Goal: Information Seeking & Learning: Find contact information

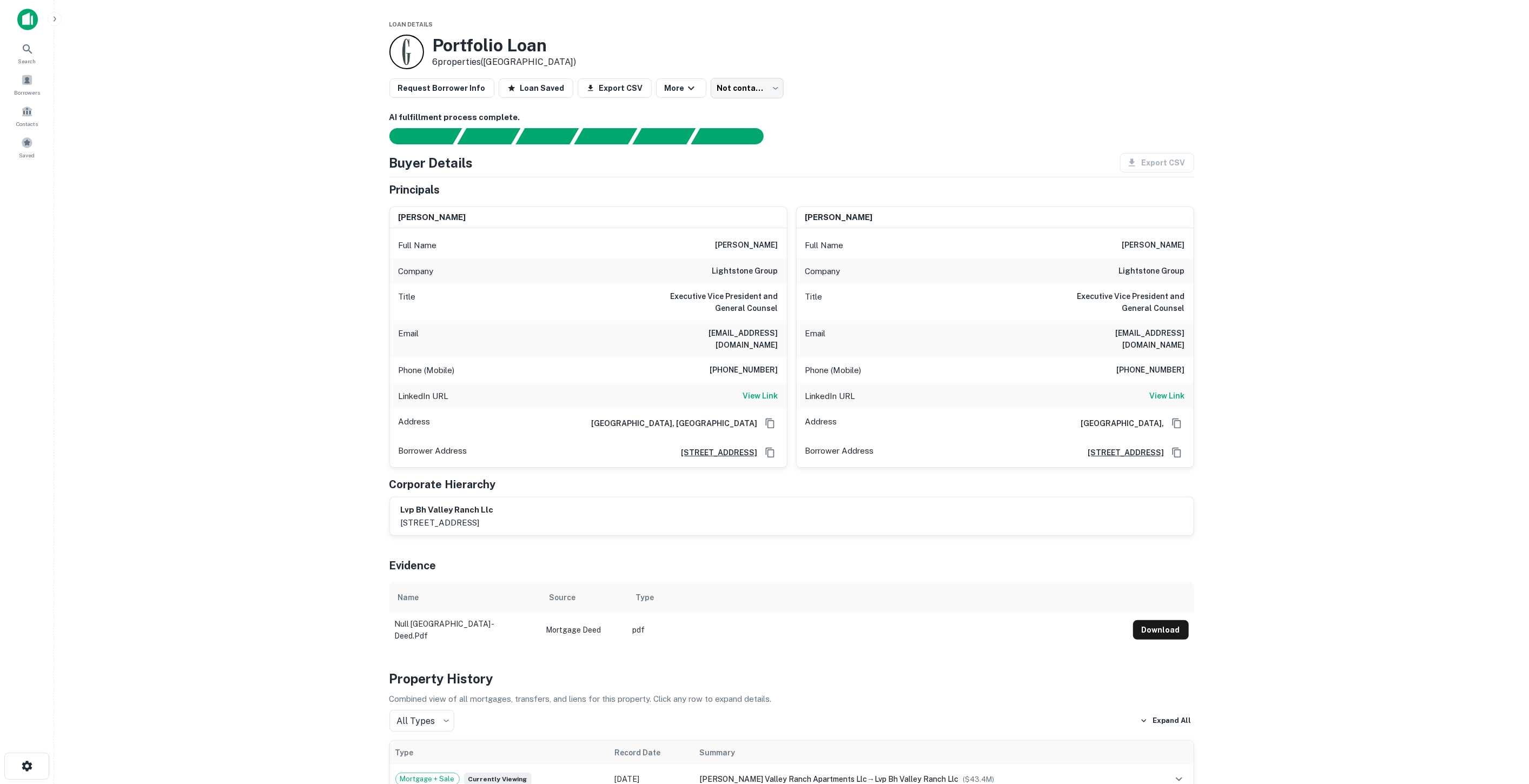
click at [762, 270] on h6 "lightstone group" at bounding box center [745, 271] width 66 height 13
click at [739, 87] on body "Search Borrowers Contacts Saved Loan Details Portfolio Loan 6 properties (MI) R…" at bounding box center [764, 392] width 1529 height 784
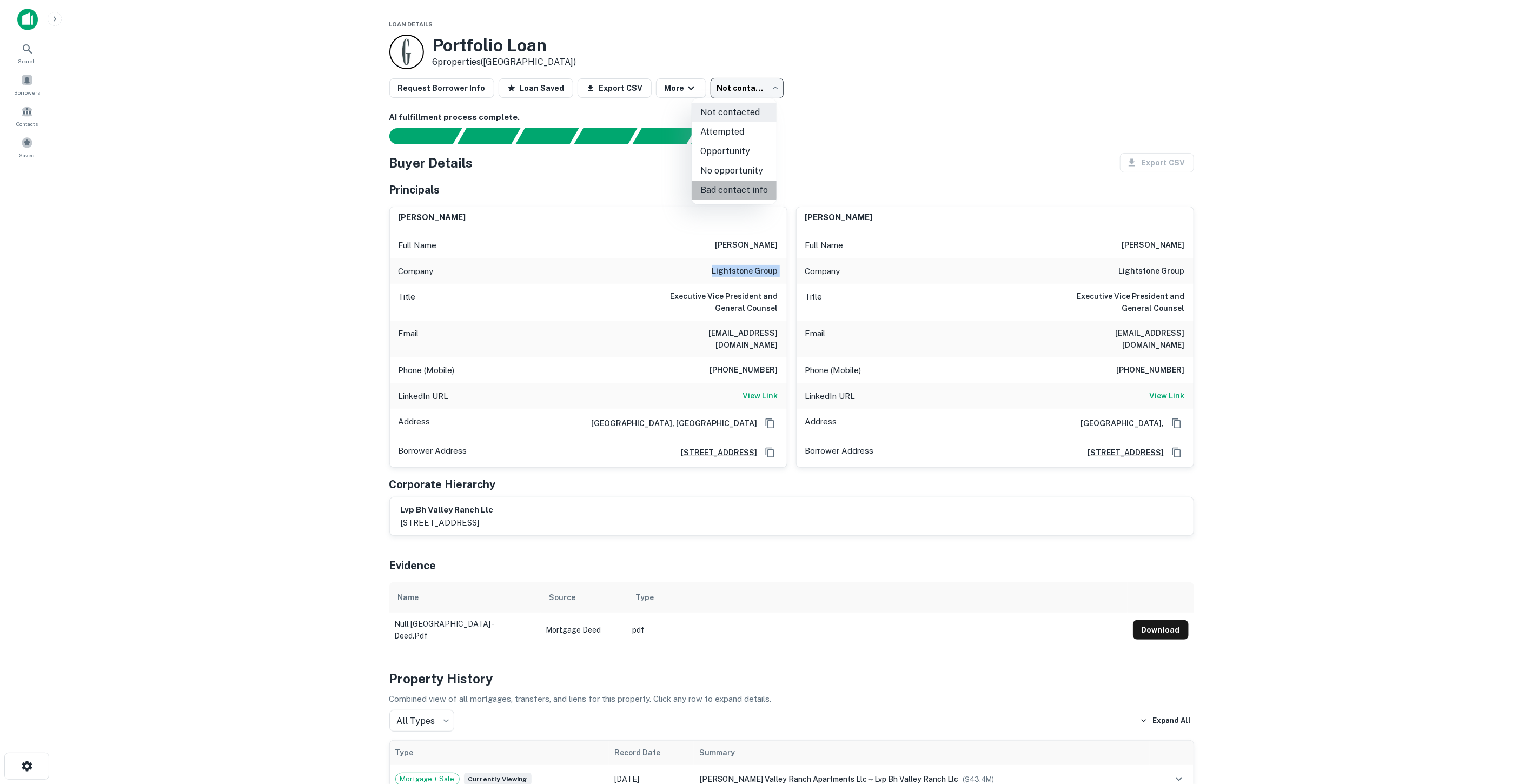
click at [760, 190] on li "Bad contact info" at bounding box center [734, 190] width 85 height 20
type input "**********"
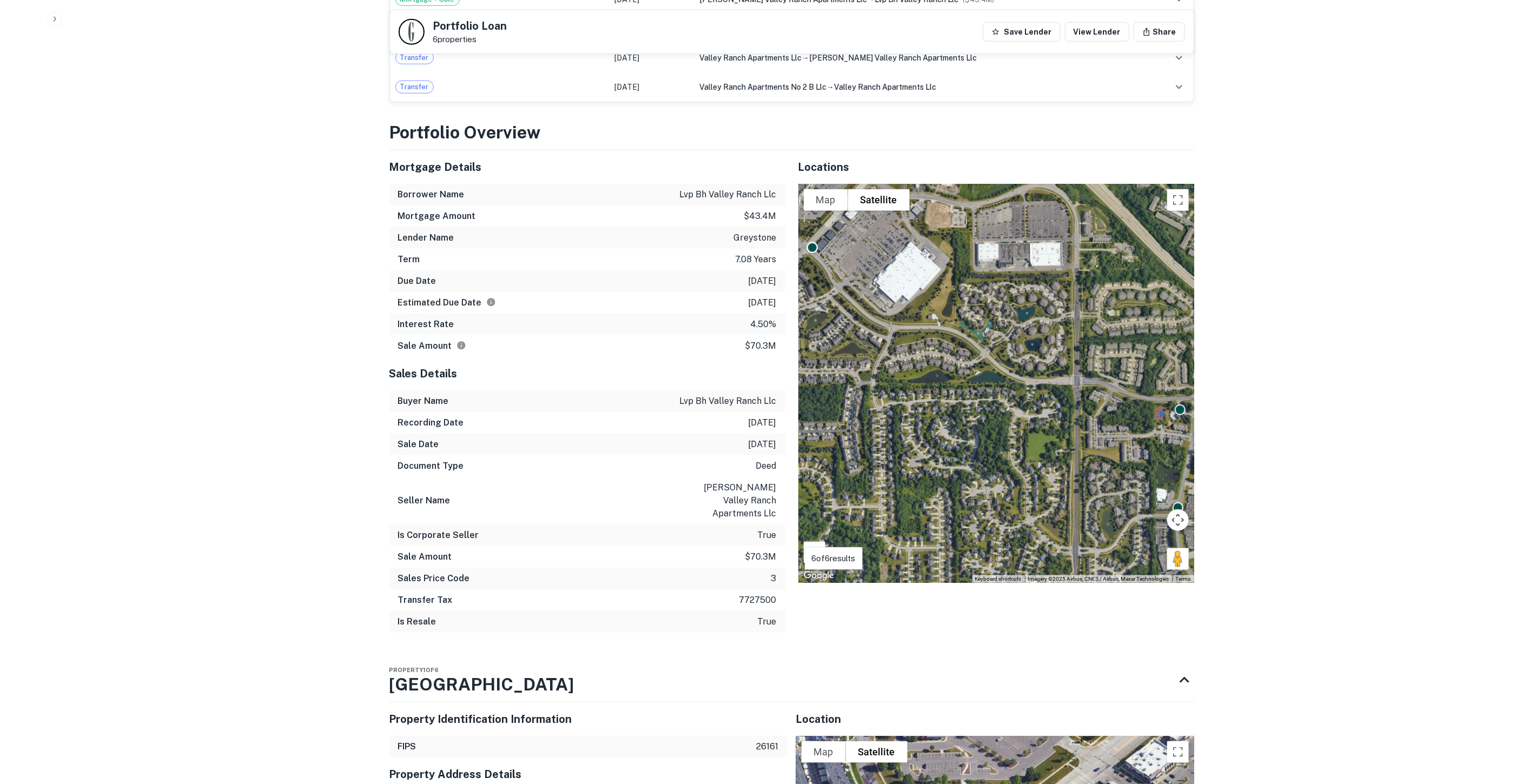
scroll to position [840, 0]
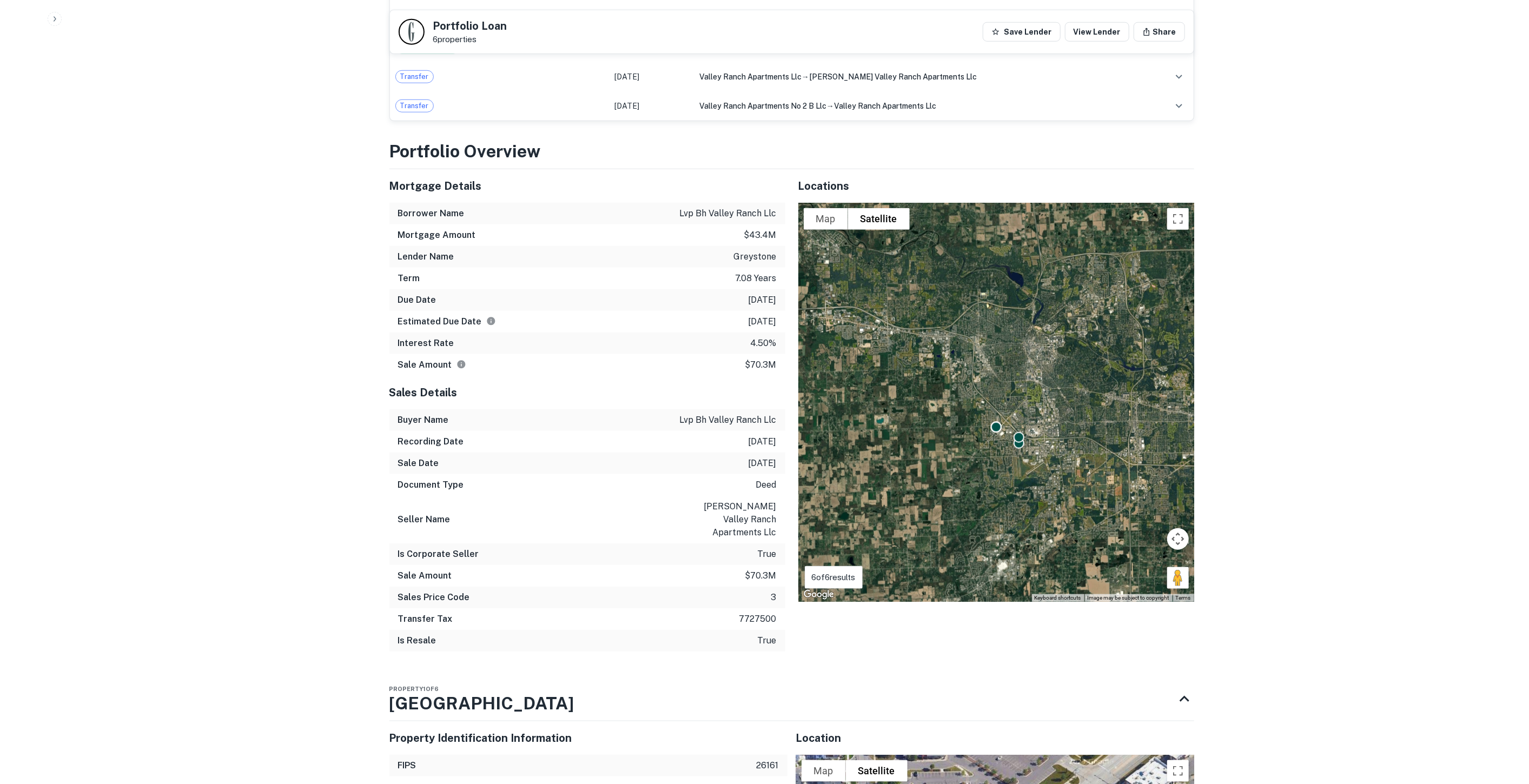
drag, startPoint x: 1013, startPoint y: 458, endPoint x: 1024, endPoint y: 459, distance: 11.0
click at [1025, 460] on div "To activate drag with keyboard, press Alt + Enter. Once in keyboard drag state,…" at bounding box center [996, 402] width 396 height 399
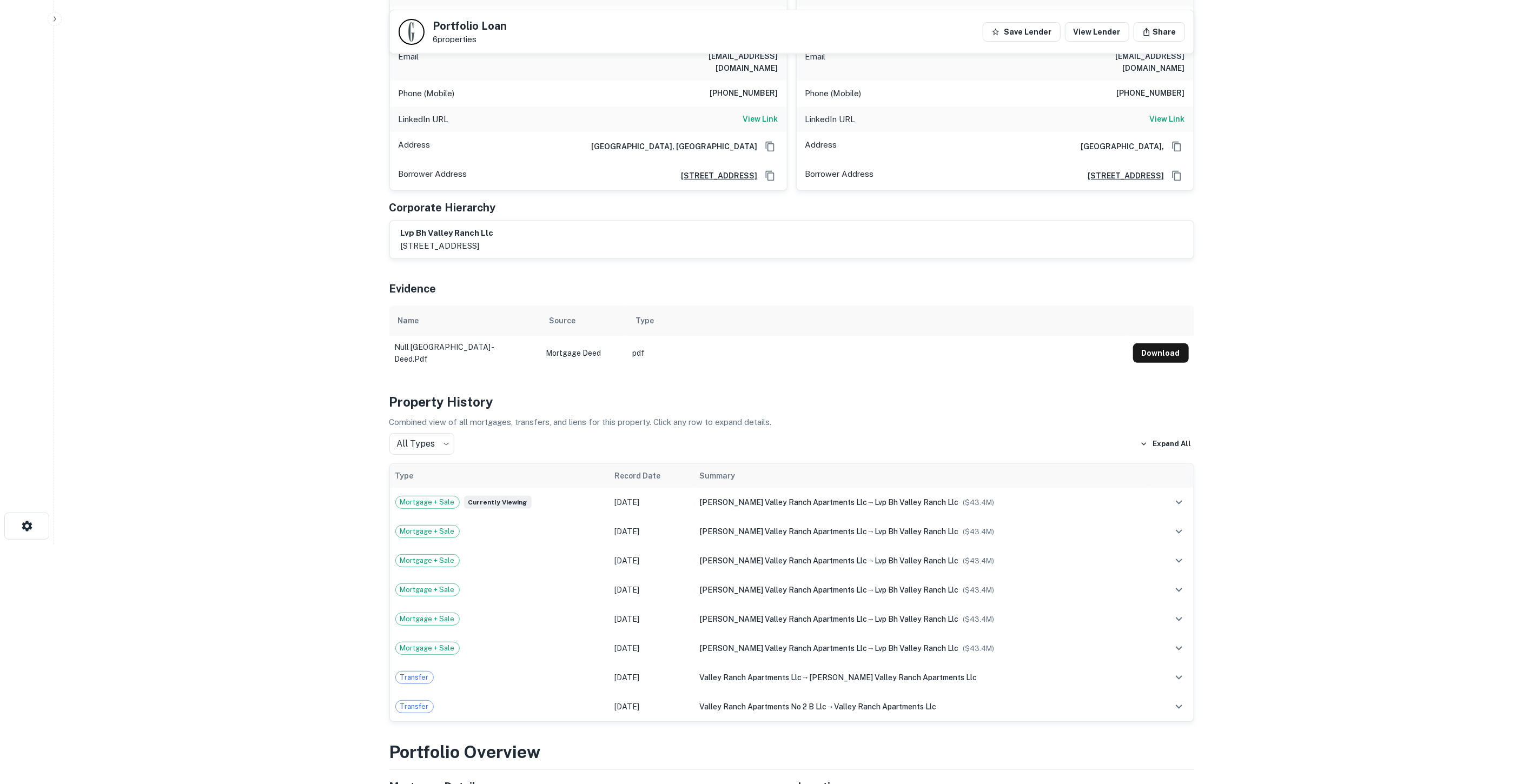
scroll to position [0, 0]
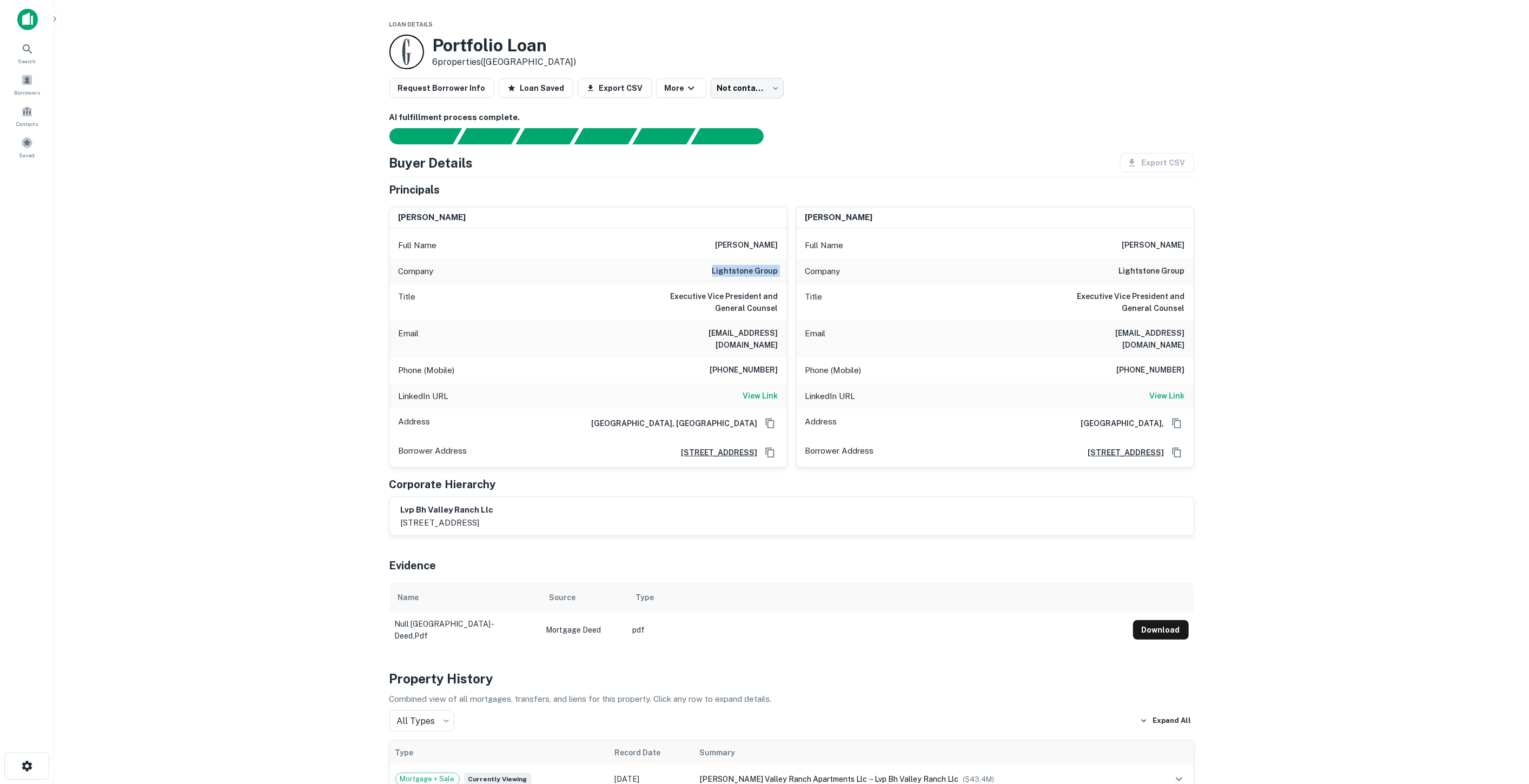
click at [745, 275] on h6 "lightstone group" at bounding box center [745, 271] width 66 height 13
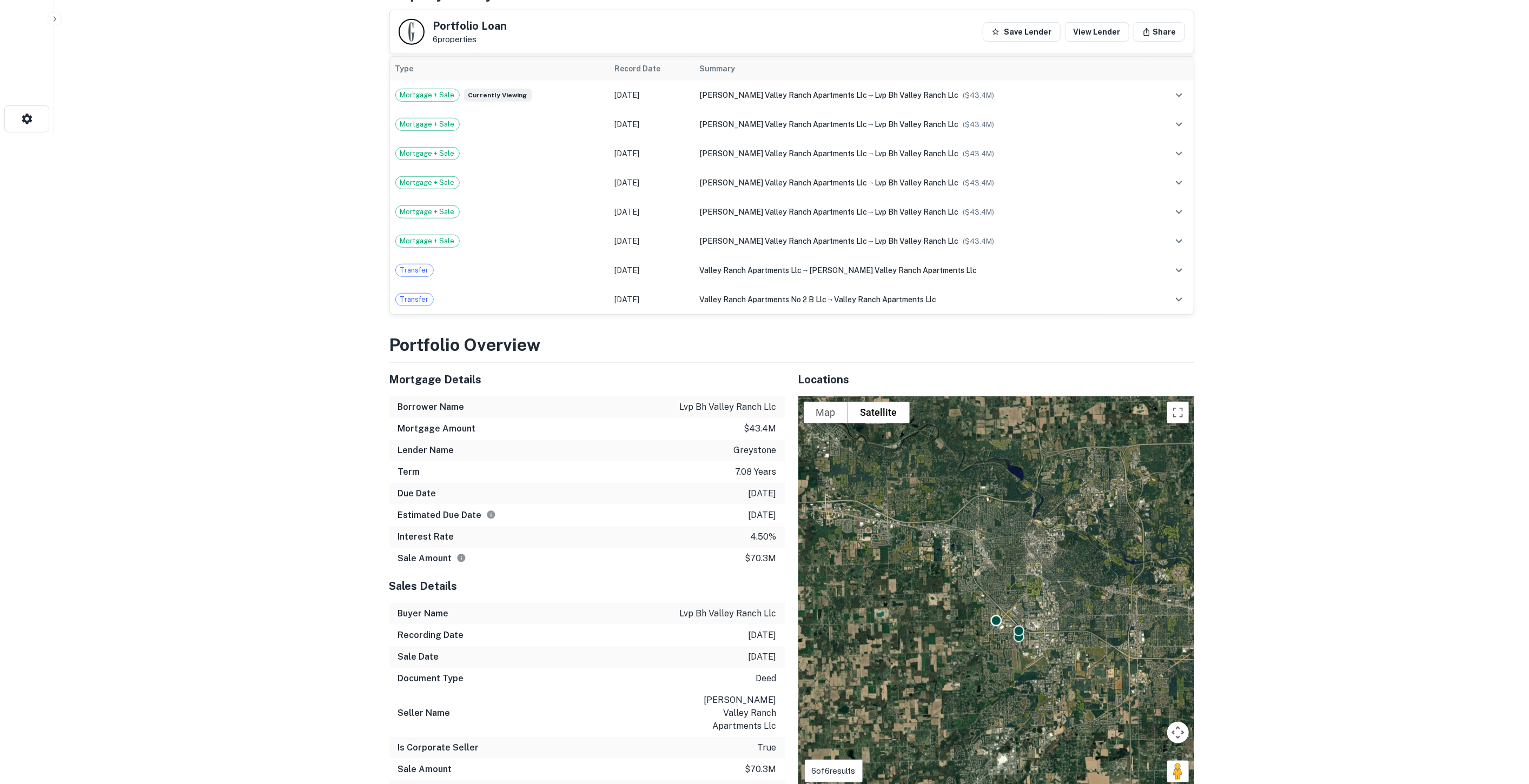
scroll to position [661, 0]
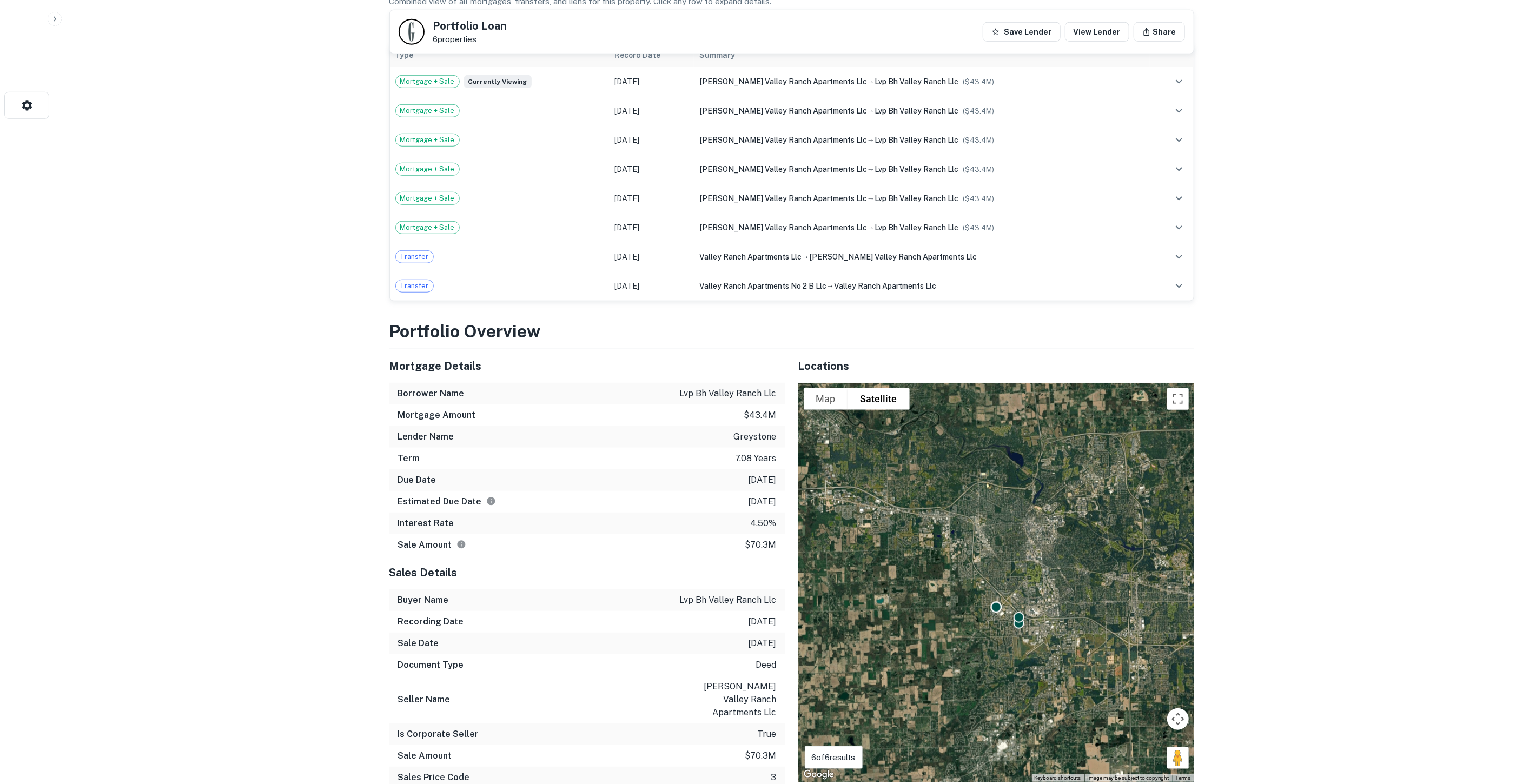
click at [720, 387] on p "lvp bh valley ranch llc" at bounding box center [728, 393] width 97 height 13
copy p "lvp bh valley ranch llc"
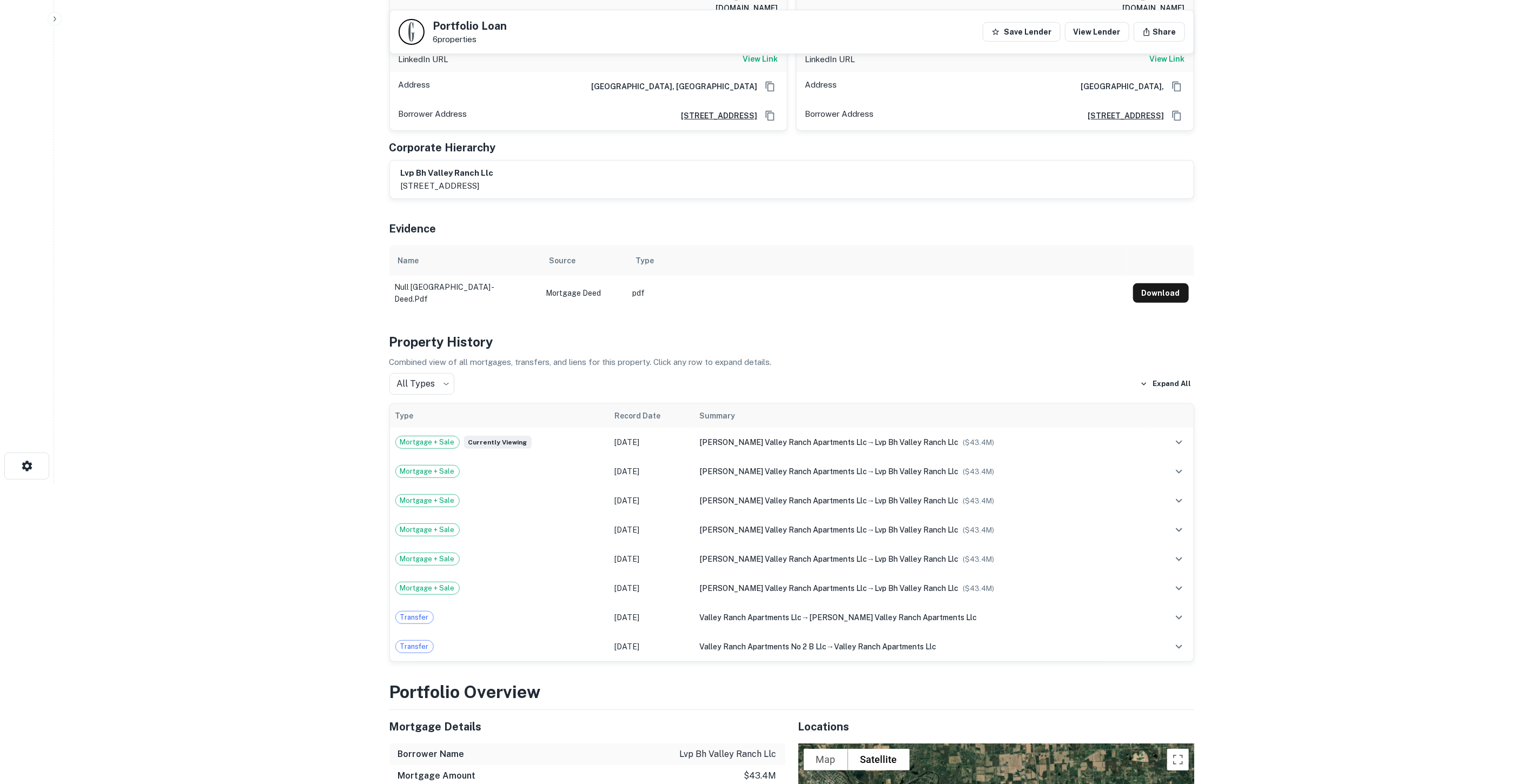
scroll to position [0, 0]
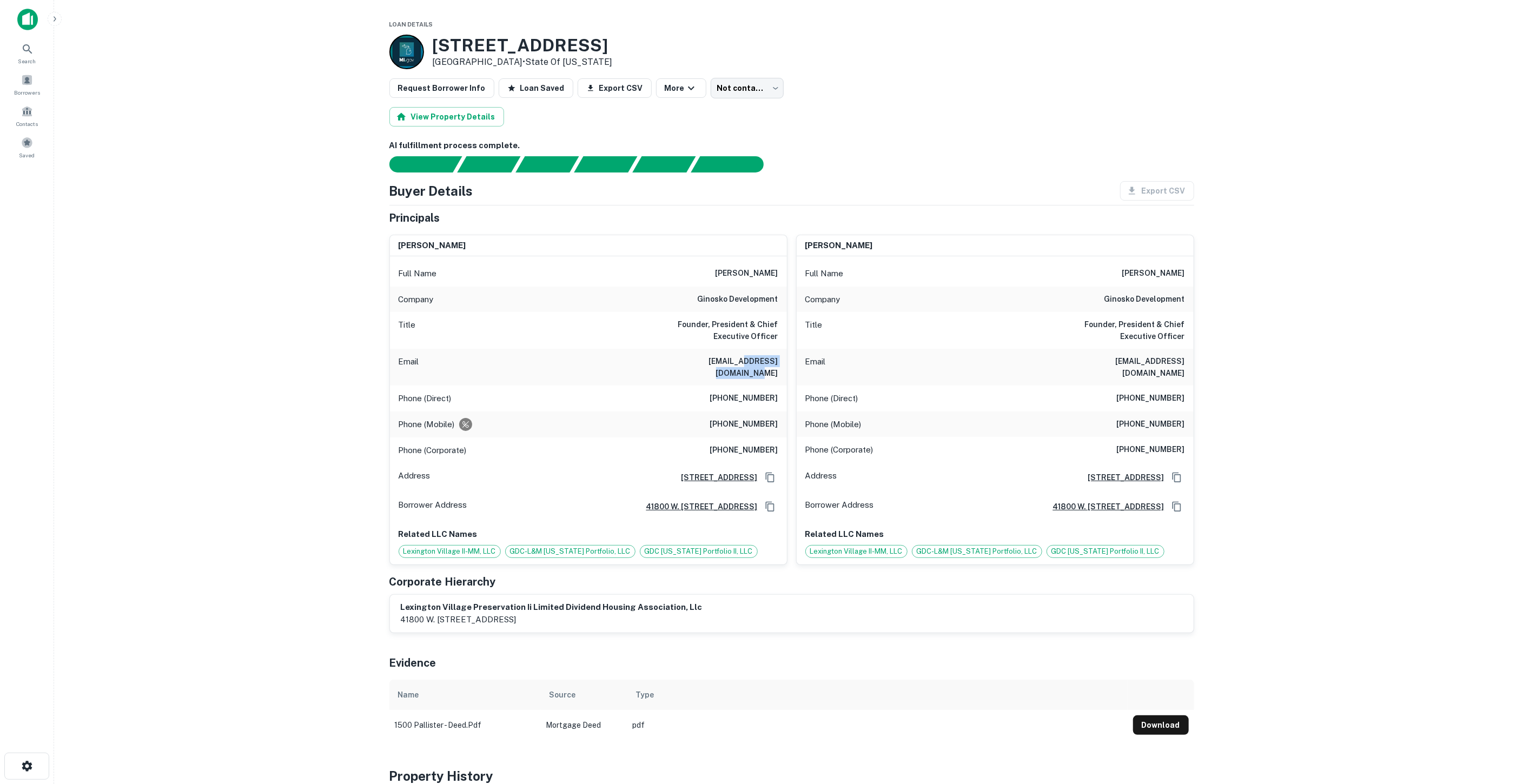
drag, startPoint x: 778, startPoint y: 360, endPoint x: 712, endPoint y: 364, distance: 66.1
click at [712, 364] on div "Email airving@ginoskoonline.com" at bounding box center [589, 367] width 397 height 37
copy h6 "ginoskoonline.com"
click at [752, 339] on h6 "Founder, President & Chief Executive Officer" at bounding box center [713, 330] width 130 height 24
click at [727, 89] on body "Search Borrowers Contacts Saved Loan Details 1500 Pallister St Detroit, MI 4820…" at bounding box center [764, 392] width 1529 height 784
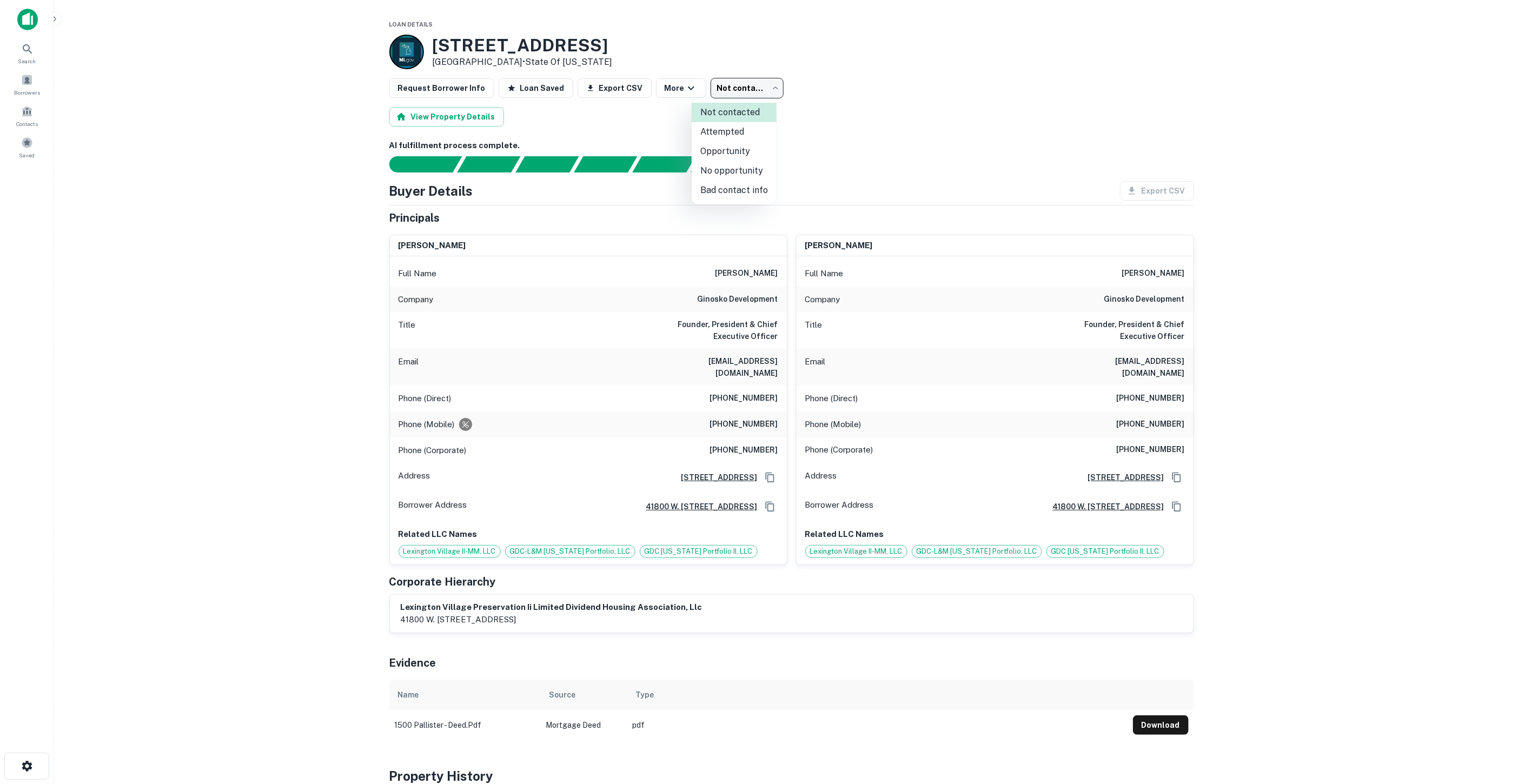
click at [728, 128] on li "Attempted" at bounding box center [734, 132] width 85 height 20
type input "*********"
click at [747, 93] on body "Search Borrowers Contacts Saved Loan Details 1500 Pallister St Detroit, MI 4820…" at bounding box center [765, 392] width 1529 height 784
click at [732, 147] on li "Opportunity" at bounding box center [734, 151] width 85 height 20
type input "**********"
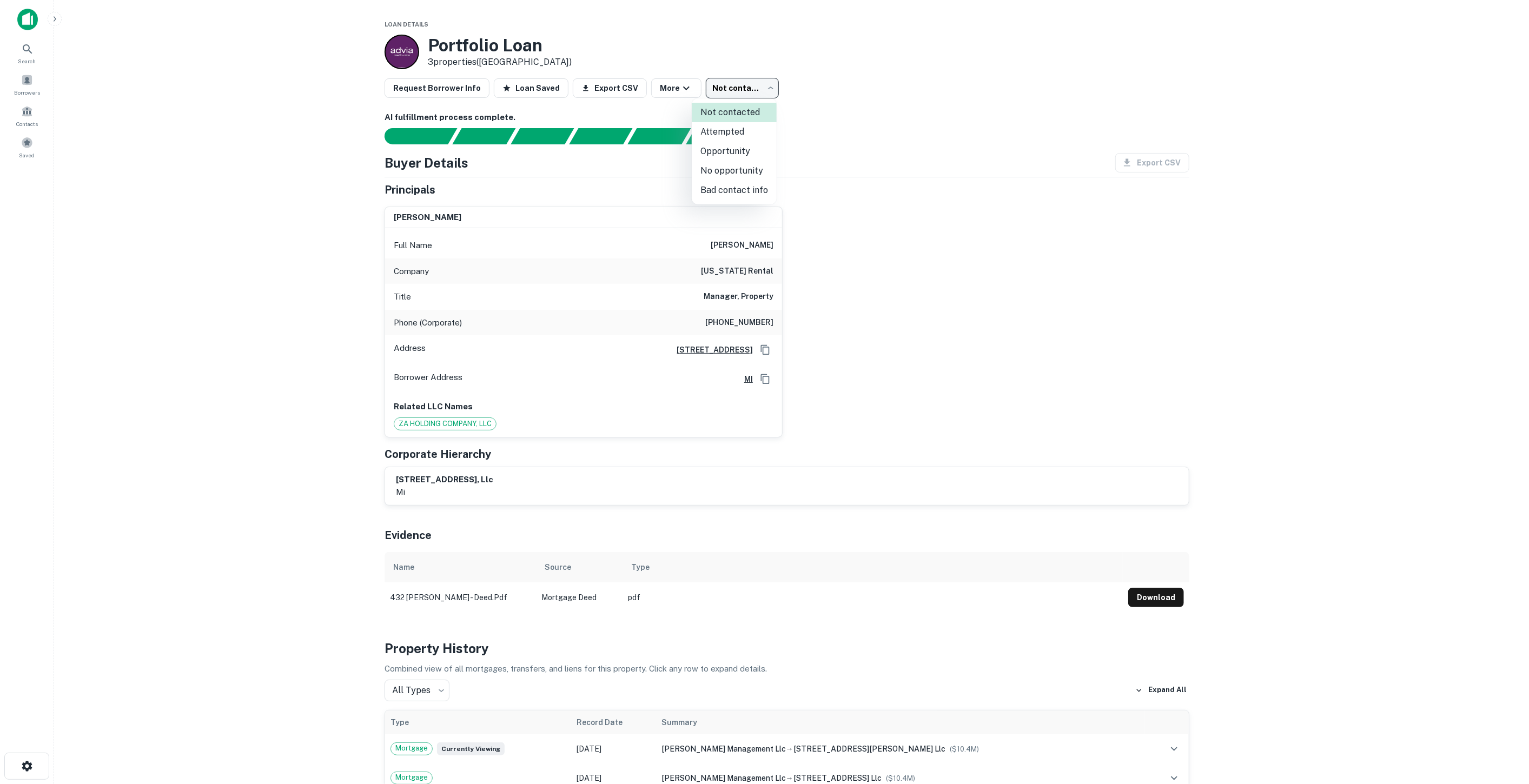
click at [740, 91] on body "Search Borrowers Contacts Saved Loan Details Portfolio Loan 3 properties (MI) R…" at bounding box center [764, 392] width 1529 height 784
click at [737, 188] on li "Bad contact info" at bounding box center [734, 190] width 85 height 20
type input "**********"
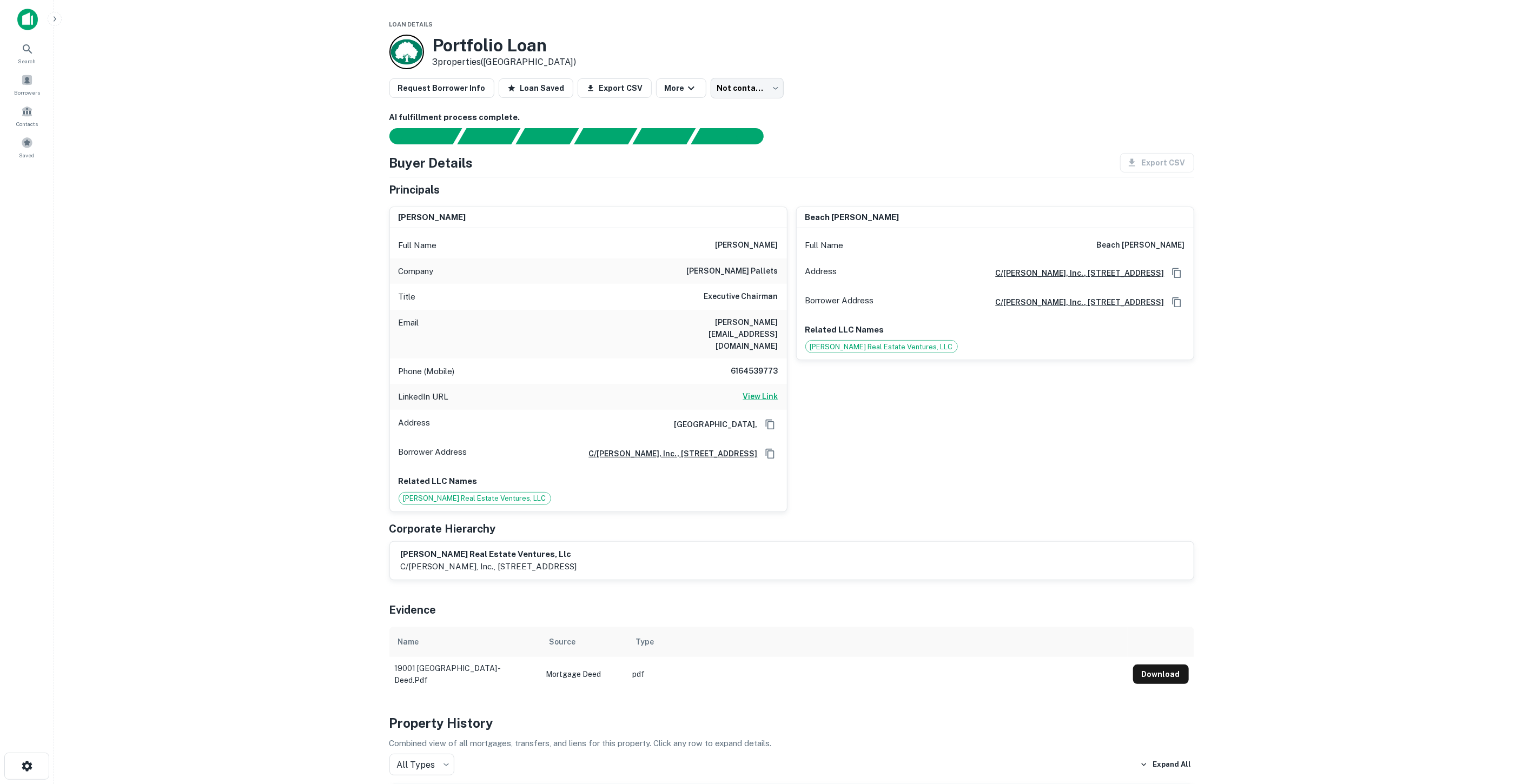
click at [758, 390] on h6 "View Link" at bounding box center [760, 396] width 35 height 12
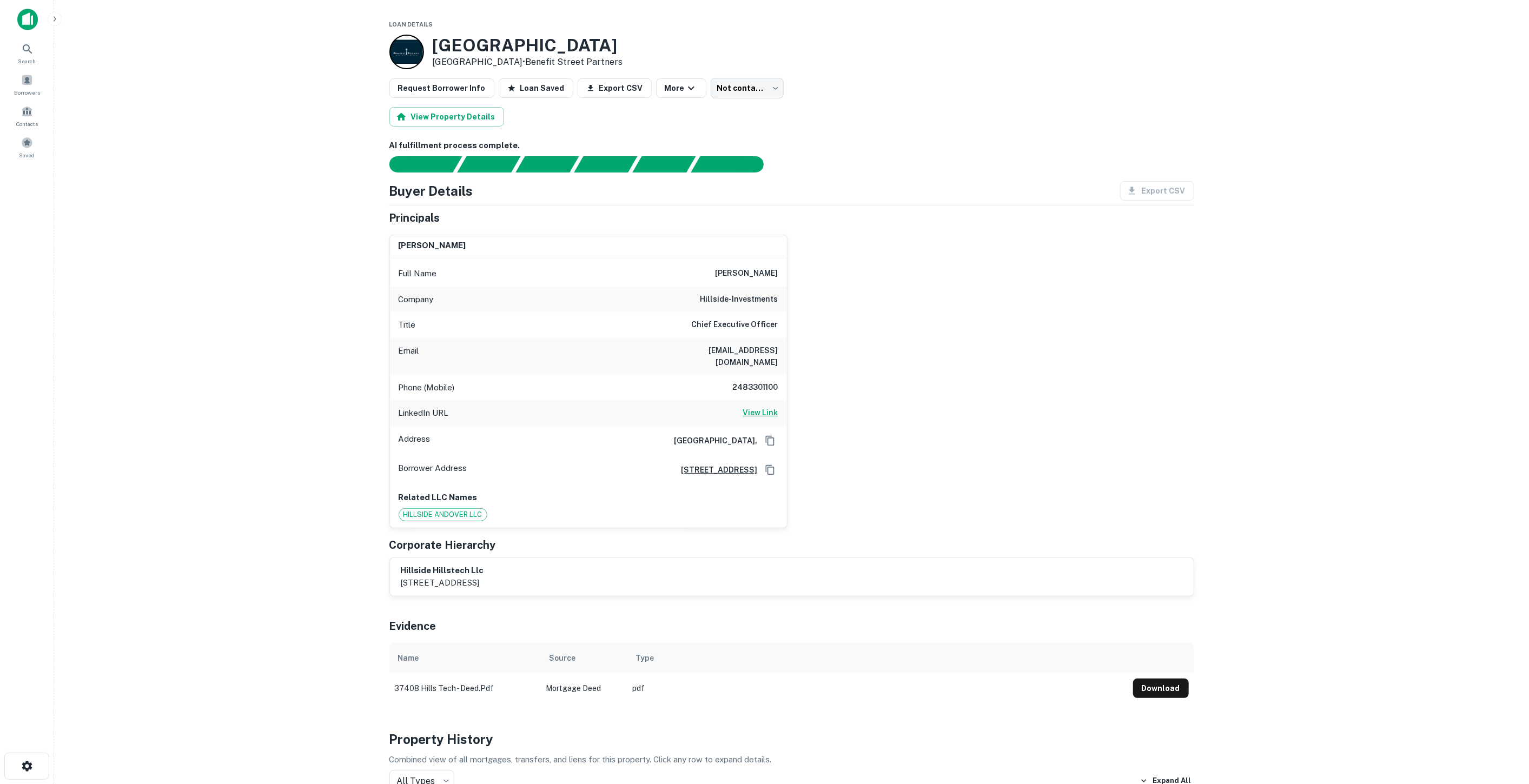
click at [761, 407] on h6 "View Link" at bounding box center [760, 412] width 35 height 12
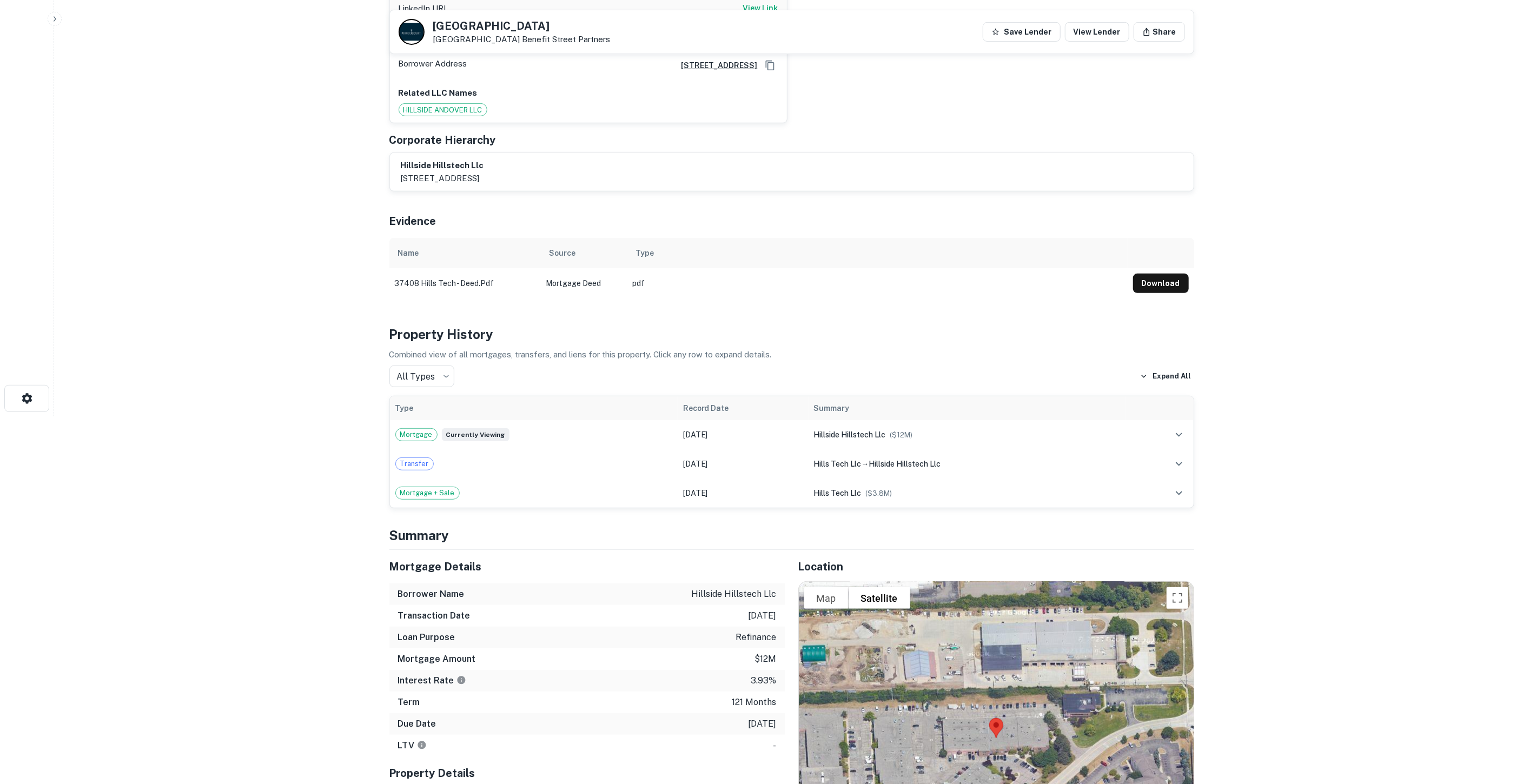
scroll to position [300, 0]
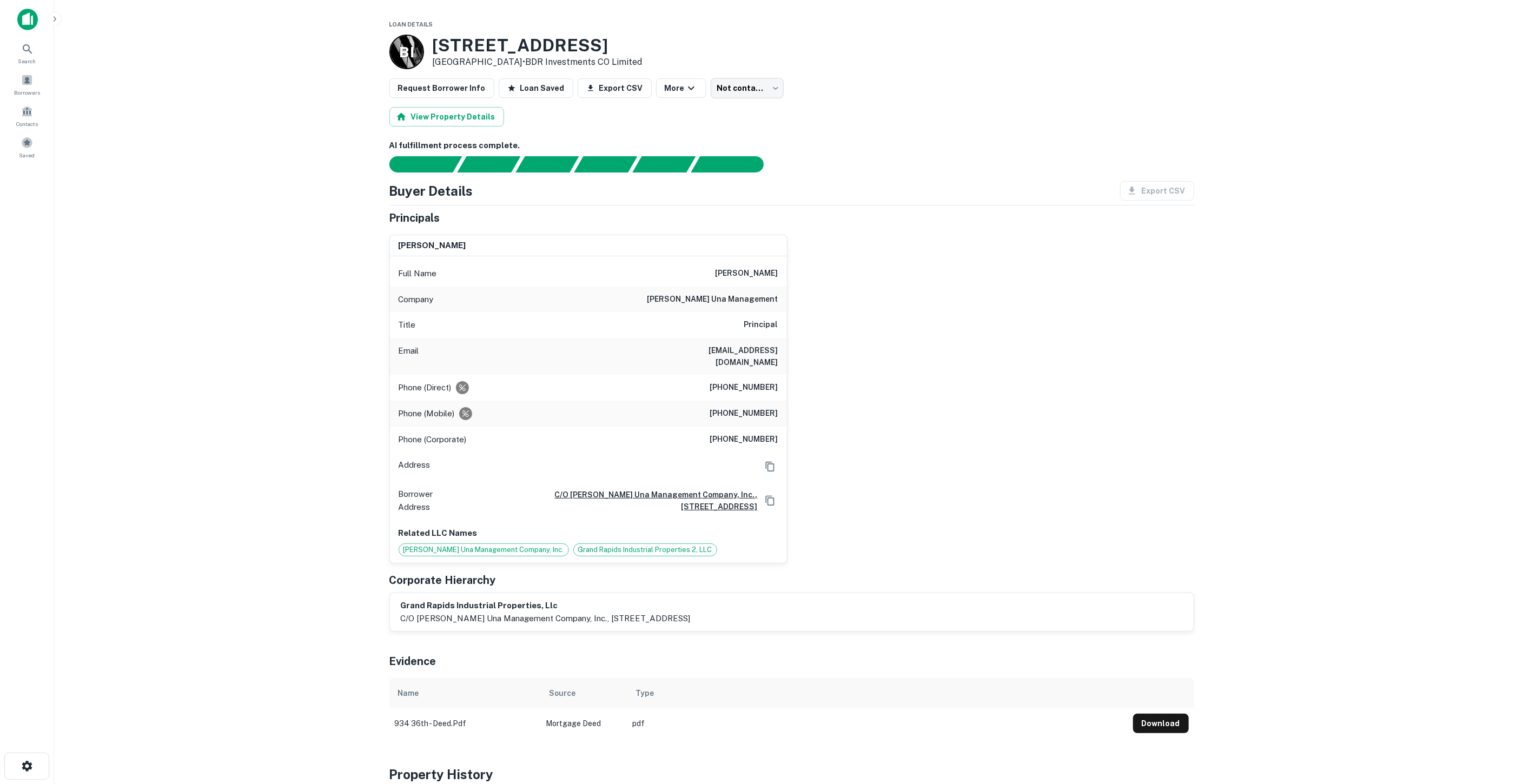
click at [767, 274] on h6 "[PERSON_NAME]" at bounding box center [747, 273] width 63 height 13
copy h6 "[PERSON_NAME]"
click at [1046, 464] on div "[PERSON_NAME] Full Name [PERSON_NAME] Company [PERSON_NAME] una management Titl…" at bounding box center [787, 395] width 813 height 337
